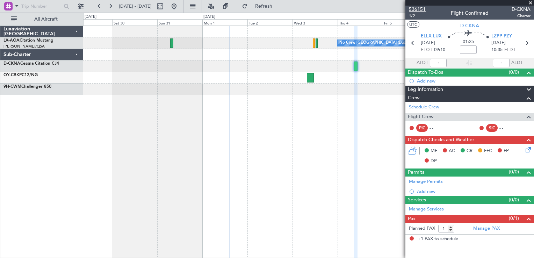
click at [424, 7] on span "536151" at bounding box center [417, 9] width 17 height 7
click at [426, 7] on div "536151 1/2 Flight Confirmed D-CKNA Charter" at bounding box center [470, 13] width 129 height 14
click at [422, 8] on span "536151" at bounding box center [417, 9] width 17 height 7
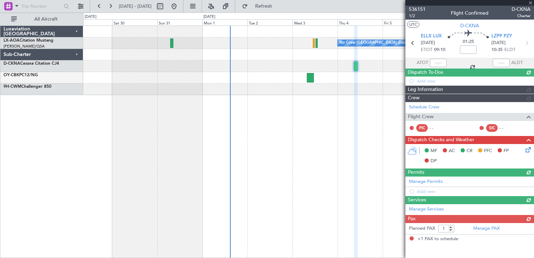
click at [532, 1] on div at bounding box center [470, 3] width 129 height 6
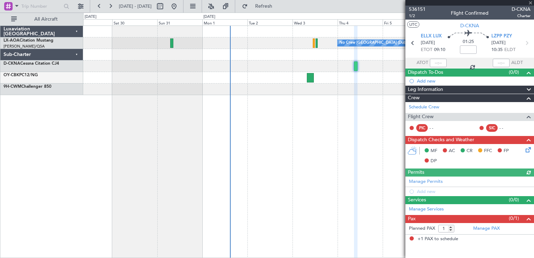
click at [530, 2] on div at bounding box center [470, 3] width 129 height 6
click at [532, 2] on span at bounding box center [530, 3] width 7 height 6
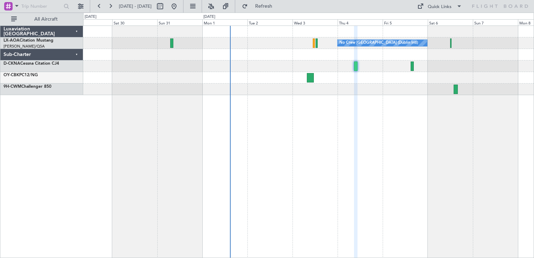
type input "0"
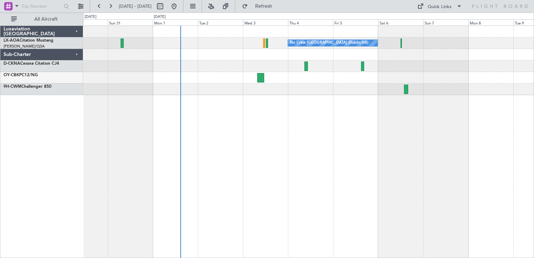
click at [232, 168] on div "No Crew [GEOGRAPHIC_DATA] (Dublin Intl) No Crew Sabadell" at bounding box center [308, 142] width 451 height 233
click at [180, 2] on button at bounding box center [174, 6] width 11 height 11
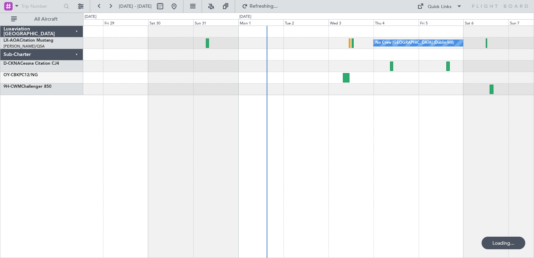
click at [263, 112] on div "No Crew [GEOGRAPHIC_DATA] (Dublin Intl) No Crew Barcelona ([GEOGRAPHIC_DATA])" at bounding box center [308, 142] width 451 height 233
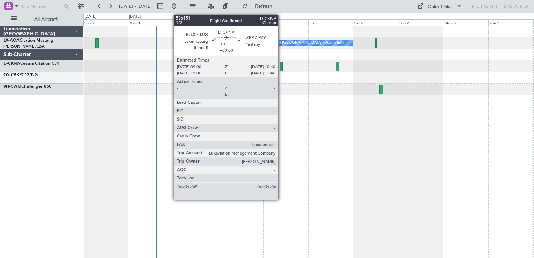
click at [281, 62] on div at bounding box center [281, 66] width 3 height 9
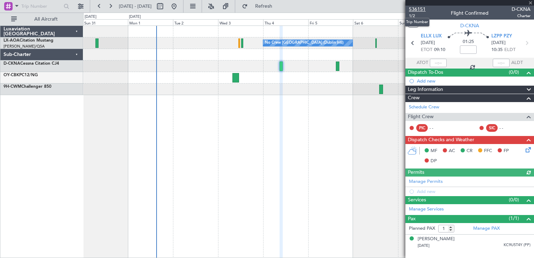
click at [421, 9] on span "536151" at bounding box center [417, 9] width 17 height 7
